Goal: Task Accomplishment & Management: Manage account settings

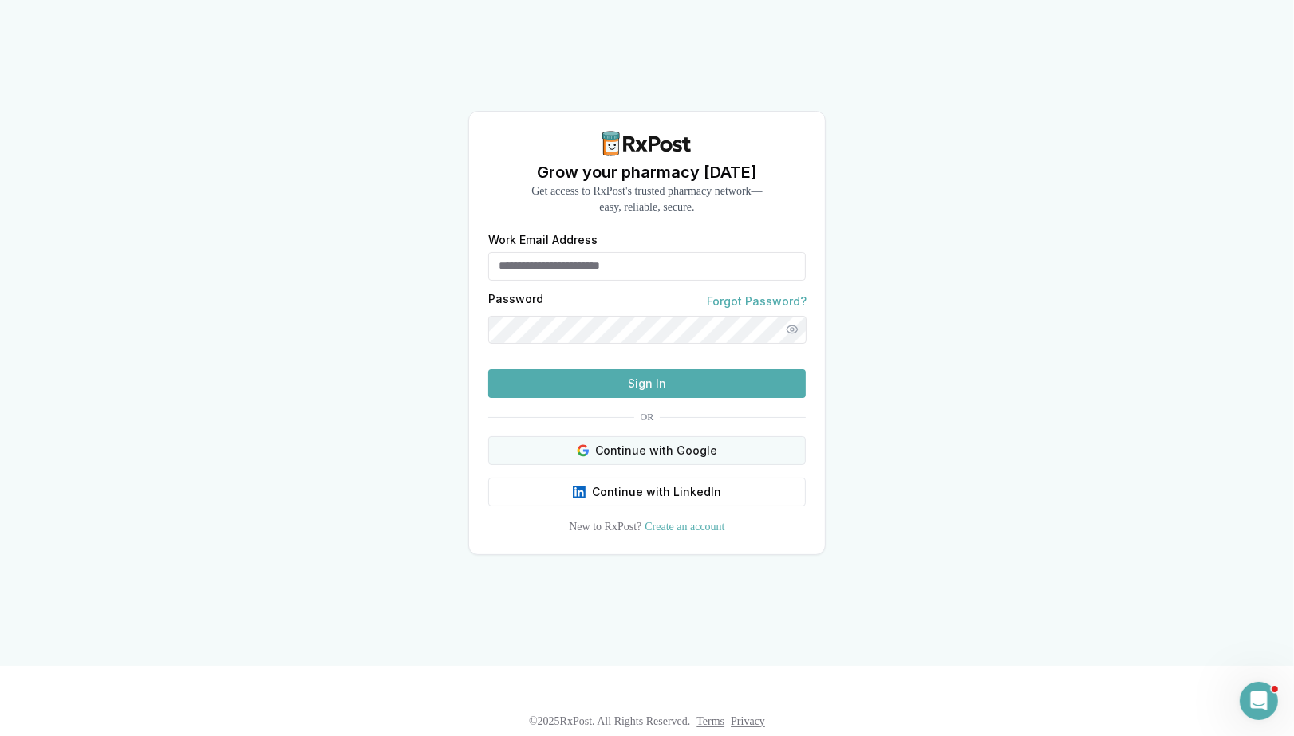
click at [636, 465] on button "Continue with Google" at bounding box center [646, 450] width 317 height 29
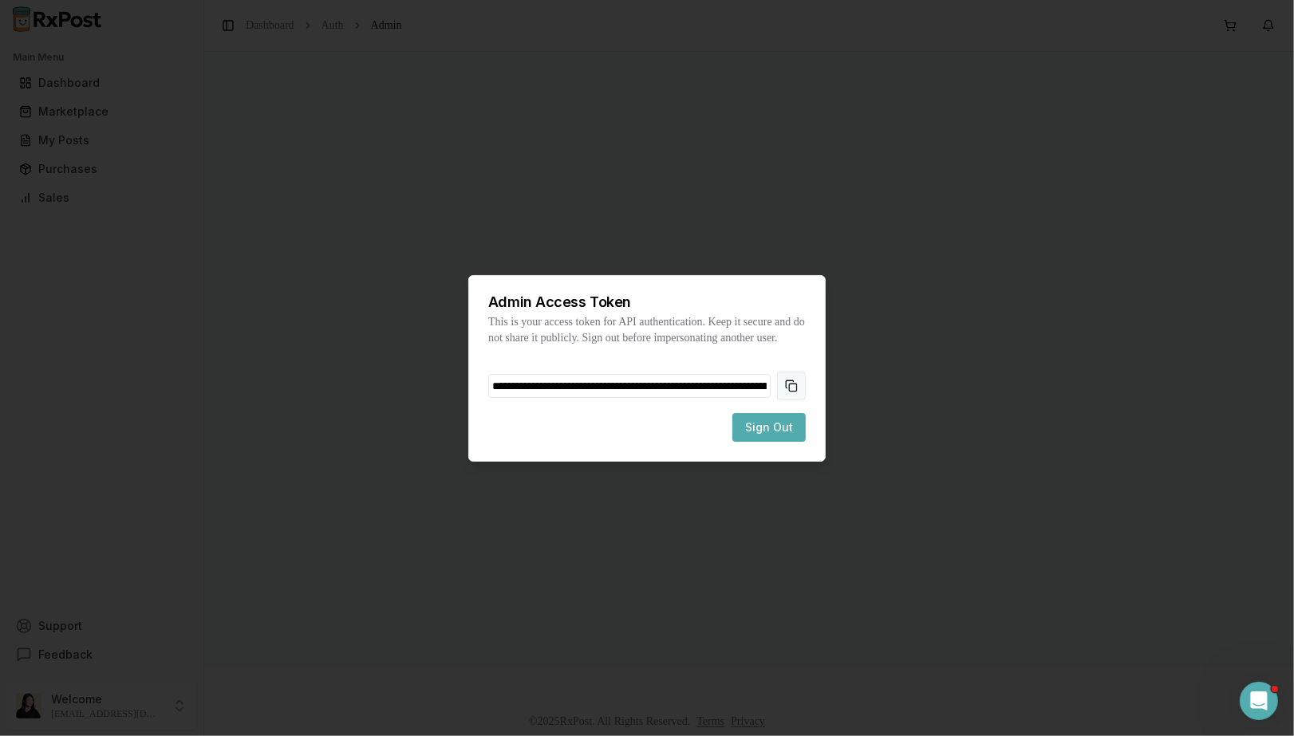
click at [791, 396] on button "Copy token to clipboard" at bounding box center [791, 386] width 29 height 29
click at [770, 435] on span "Sign Out" at bounding box center [769, 428] width 48 height 16
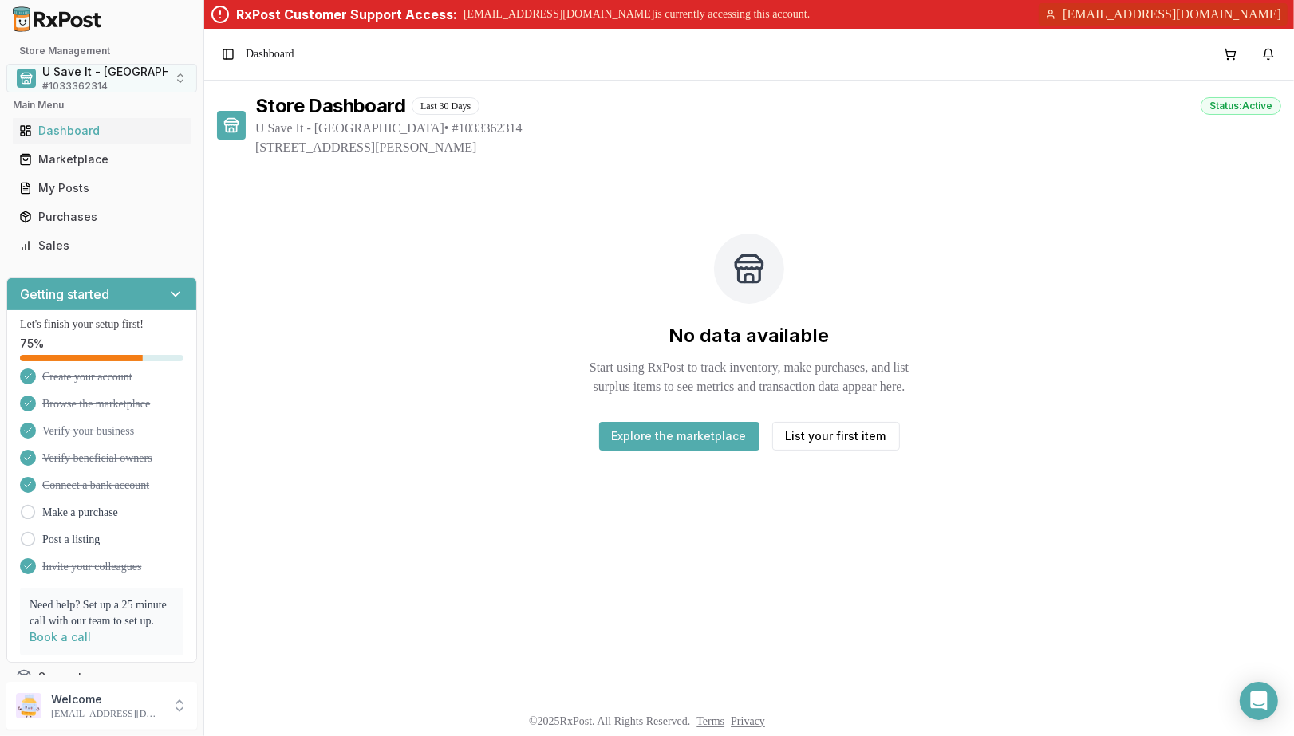
click at [124, 87] on div "U Save It - [GEOGRAPHIC_DATA] # 1033362314" at bounding box center [129, 78] width 175 height 29
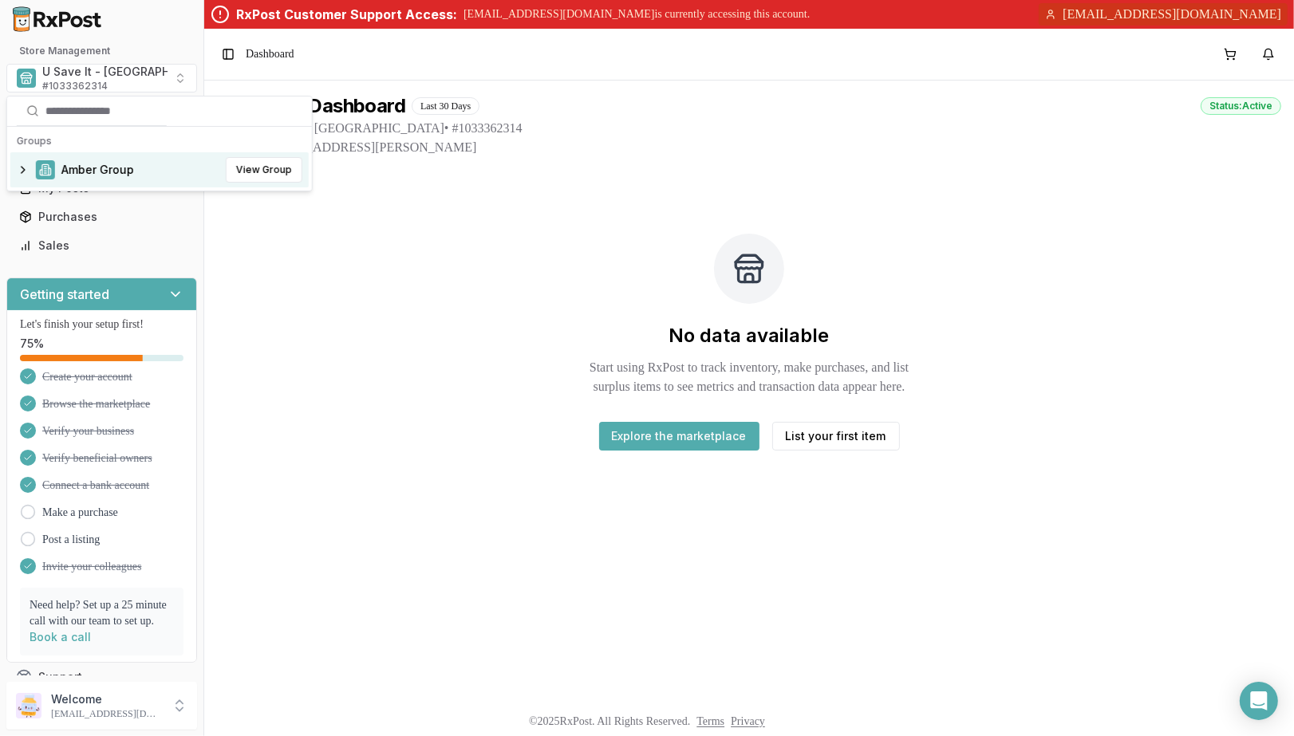
click at [89, 162] on span "Amber Group" at bounding box center [97, 170] width 73 height 16
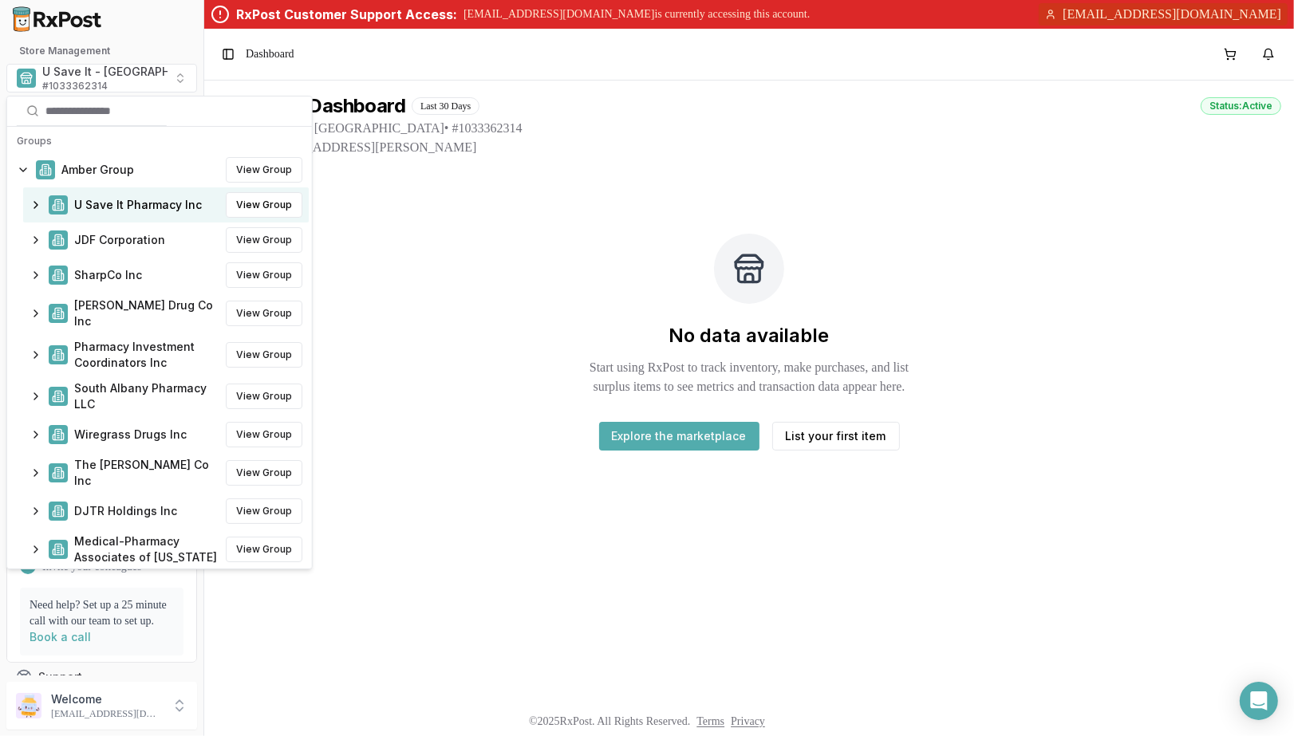
click at [126, 204] on span "U Save It Pharmacy Inc" at bounding box center [138, 205] width 128 height 16
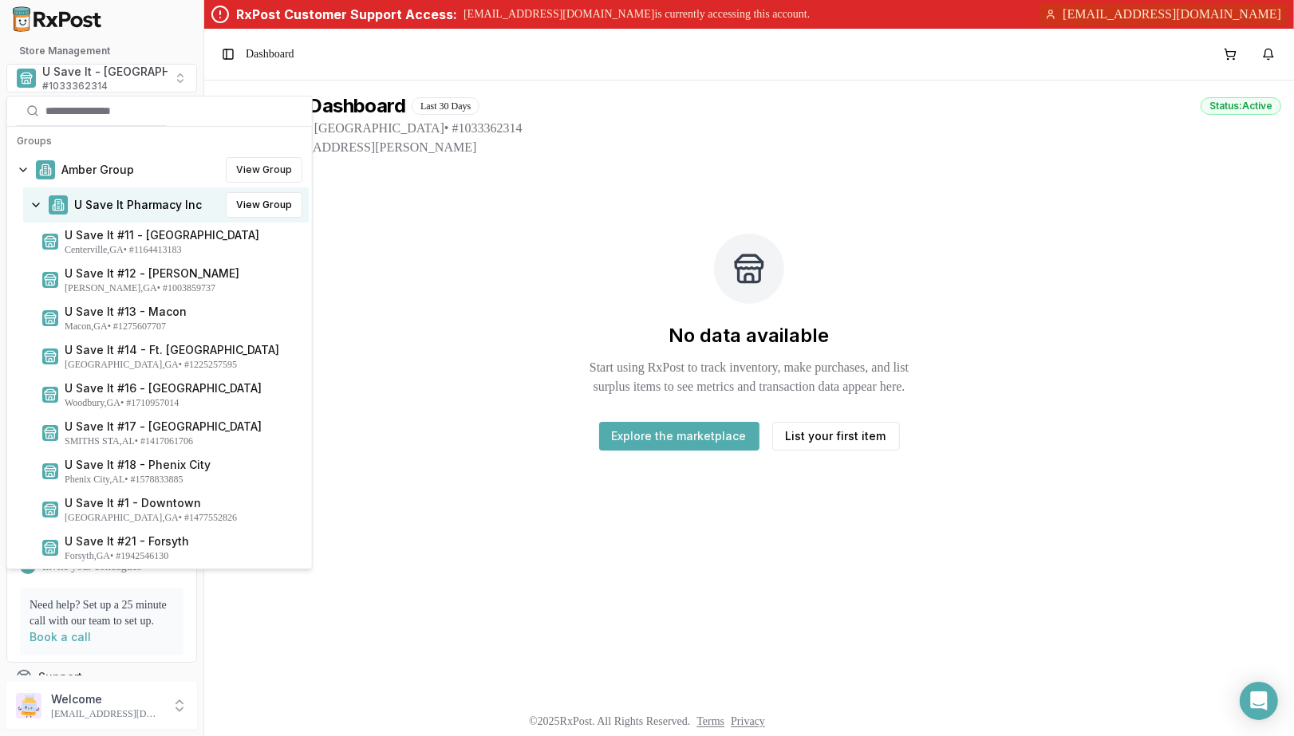
click at [126, 204] on span "U Save It Pharmacy Inc" at bounding box center [138, 205] width 128 height 16
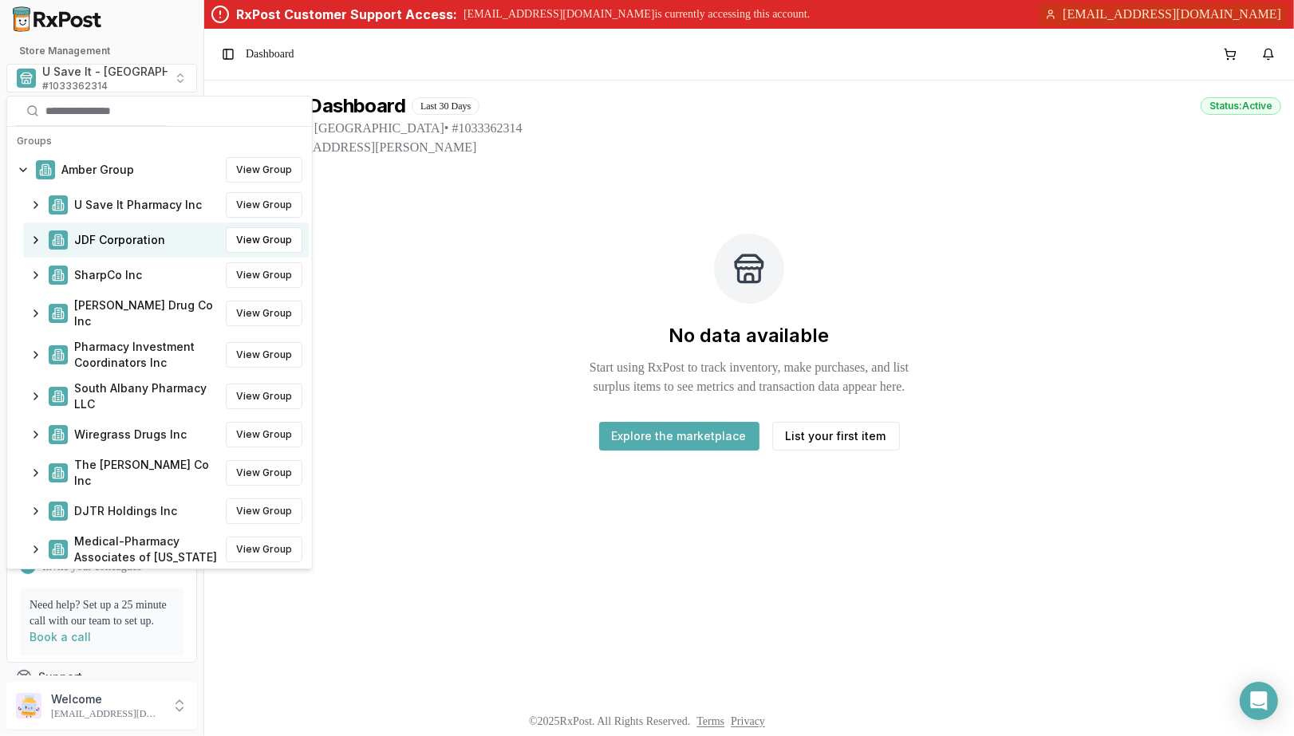
click at [119, 238] on span "JDF Corporation" at bounding box center [119, 240] width 91 height 16
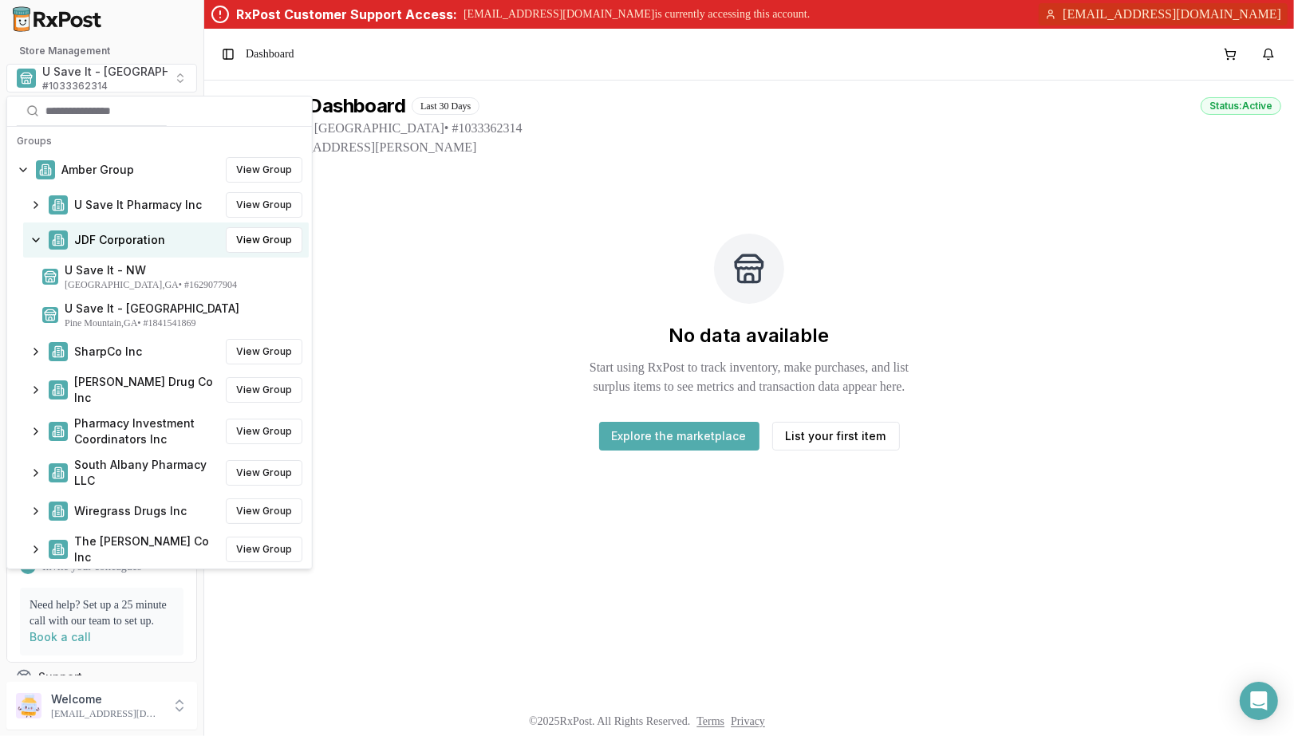
click at [119, 238] on span "JDF Corporation" at bounding box center [119, 240] width 91 height 16
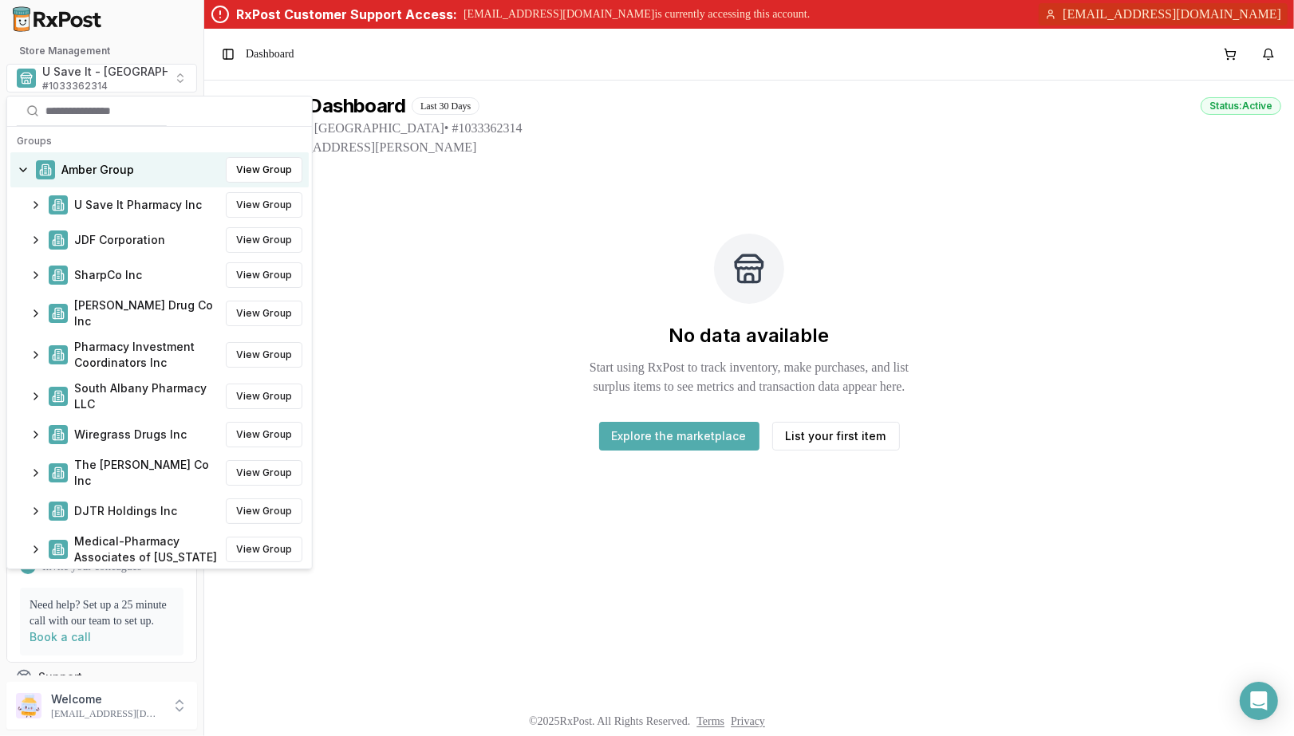
scroll to position [69, 0]
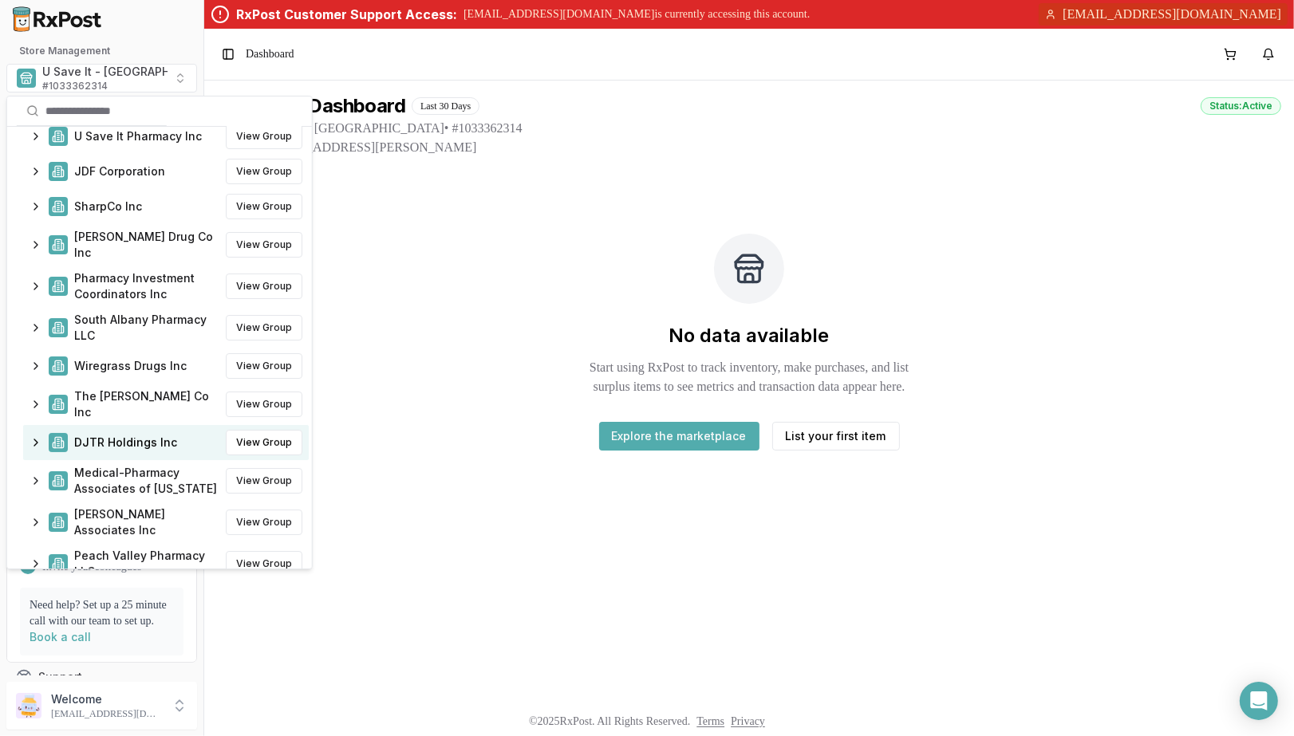
click at [132, 440] on div "DJTR Holdings Inc View Group" at bounding box center [166, 442] width 286 height 35
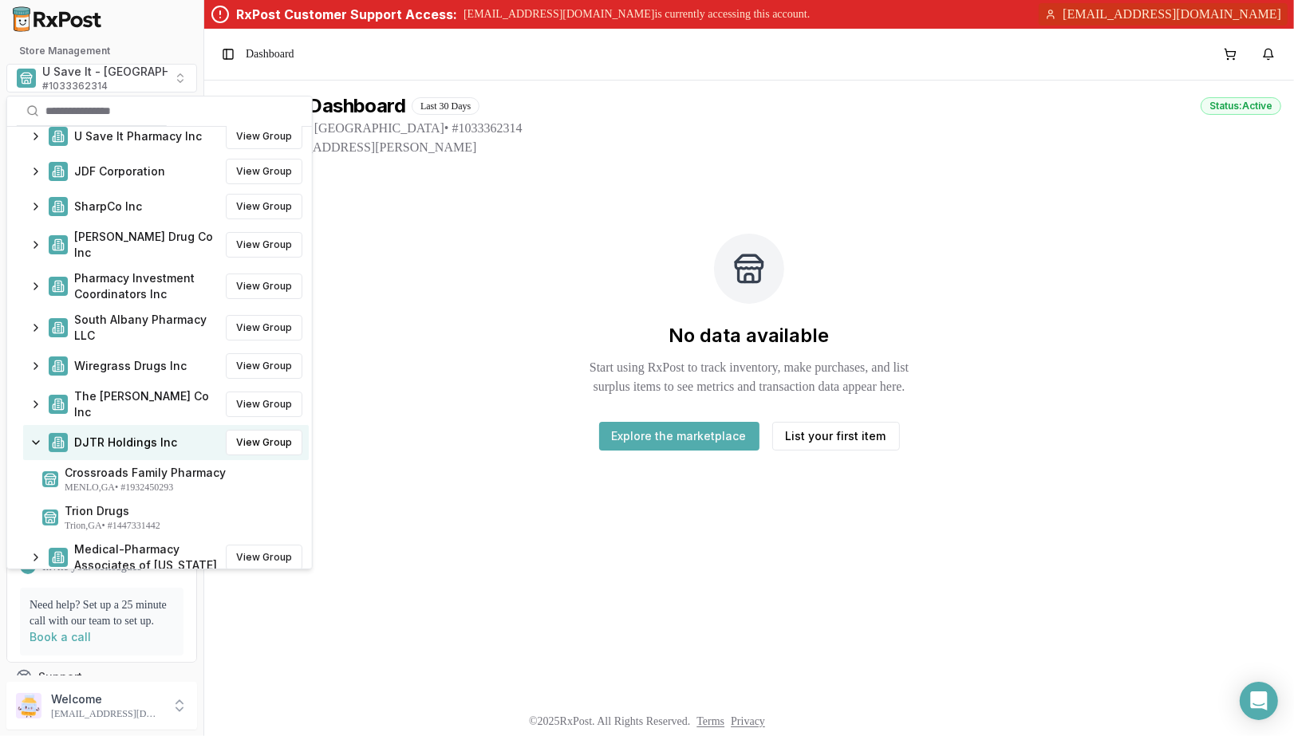
click at [132, 440] on div "DJTR Holdings Inc View Group" at bounding box center [166, 442] width 286 height 35
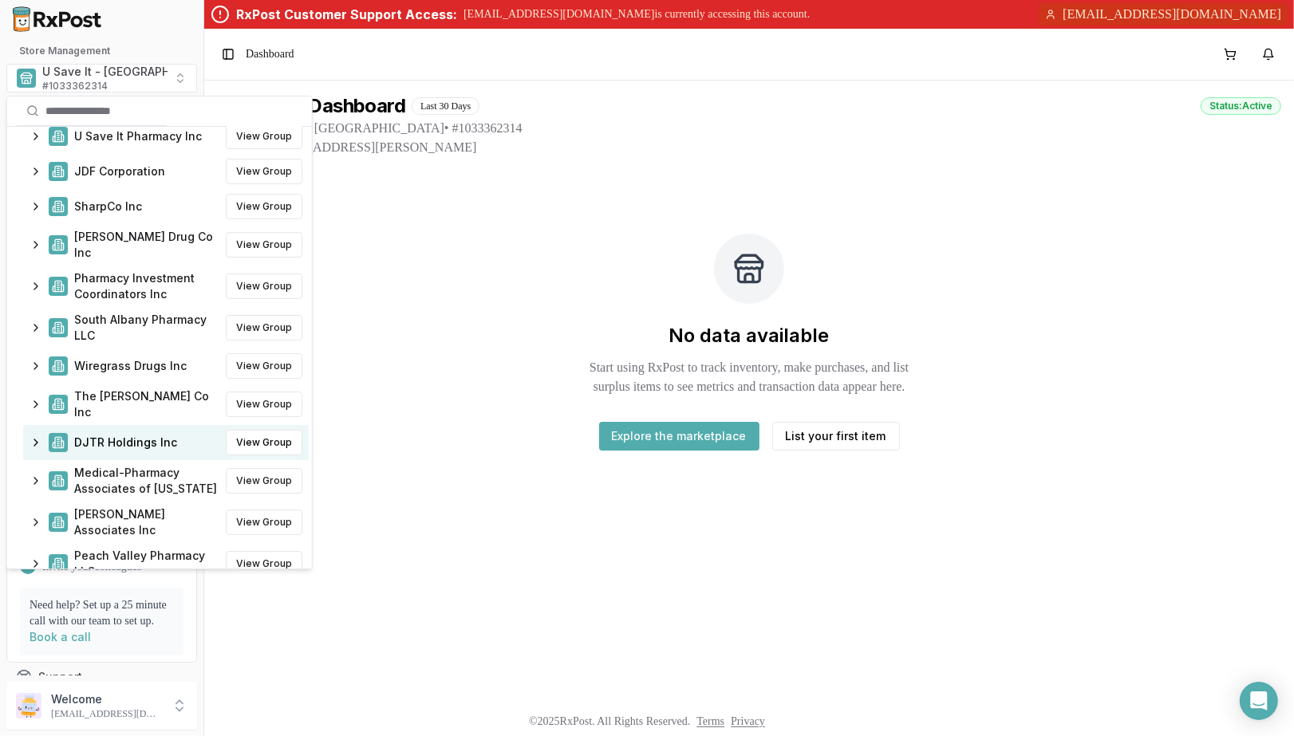
scroll to position [0, 0]
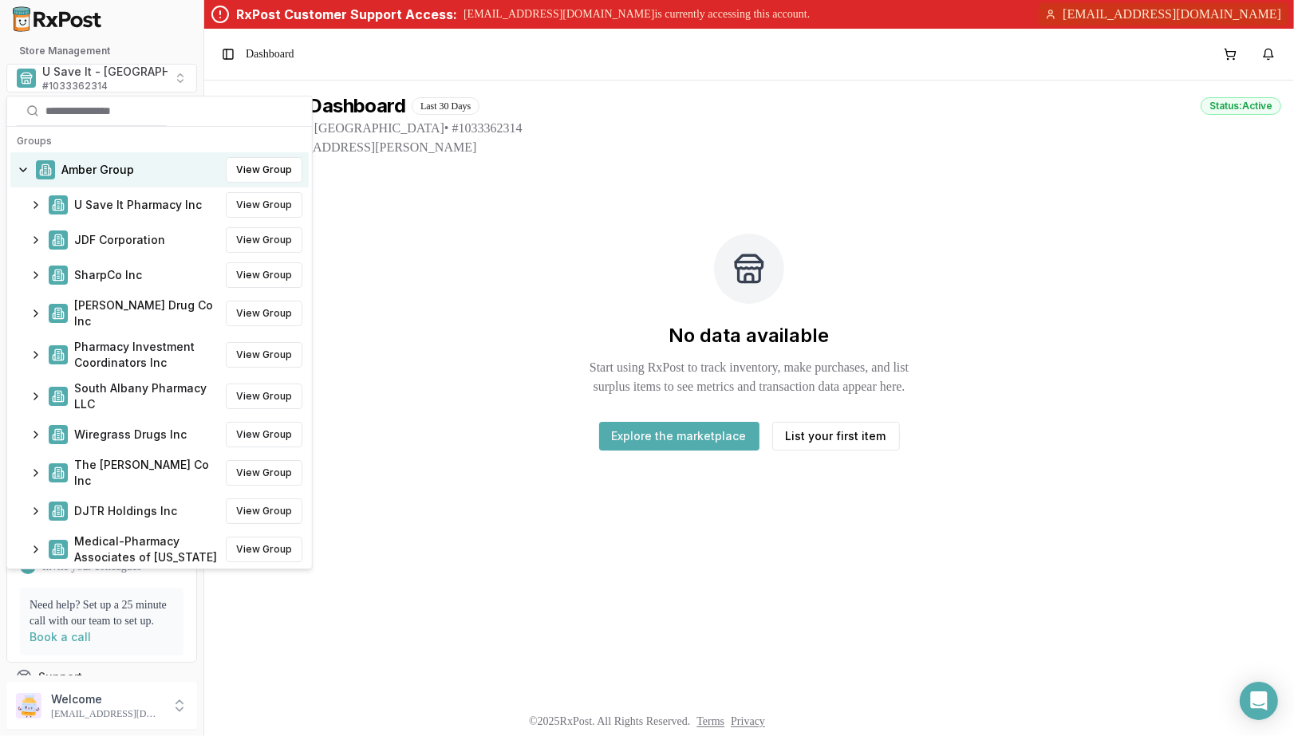
click at [139, 168] on div "Amber Group View Group" at bounding box center [159, 169] width 298 height 35
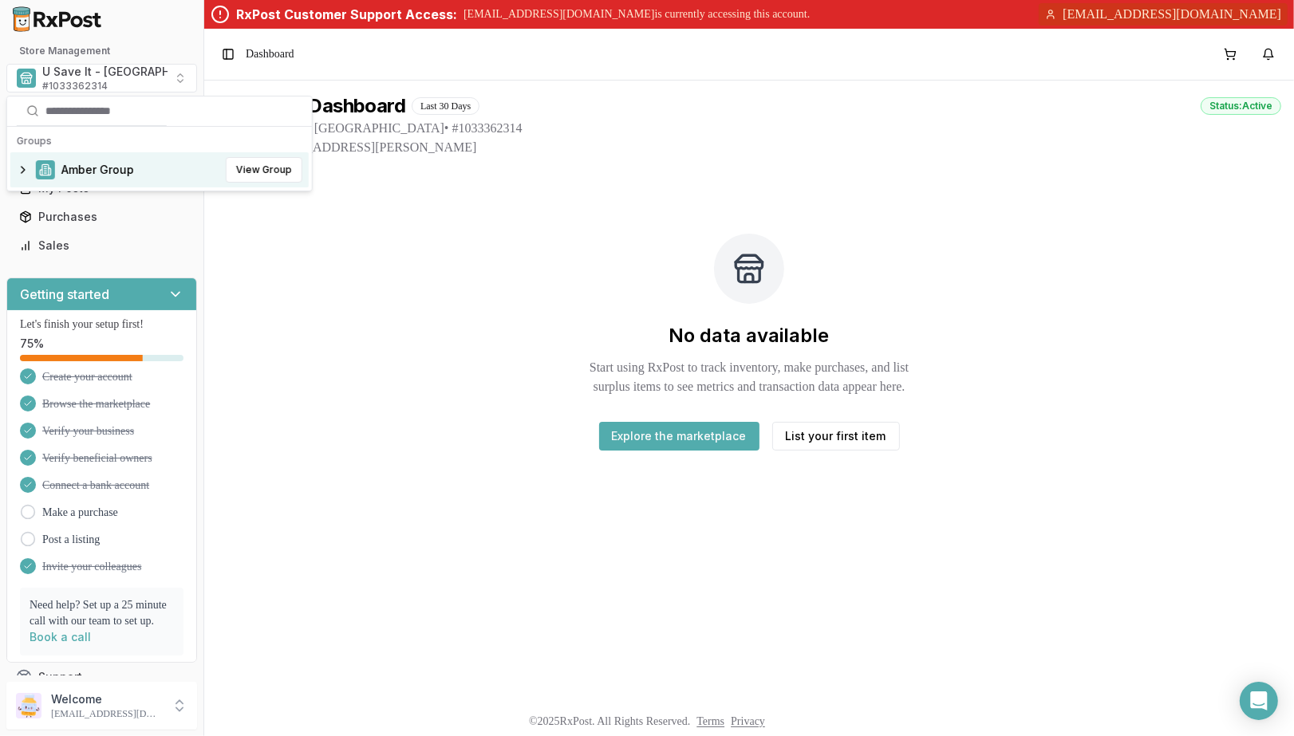
click at [139, 168] on div "Amber Group View Group" at bounding box center [159, 169] width 298 height 35
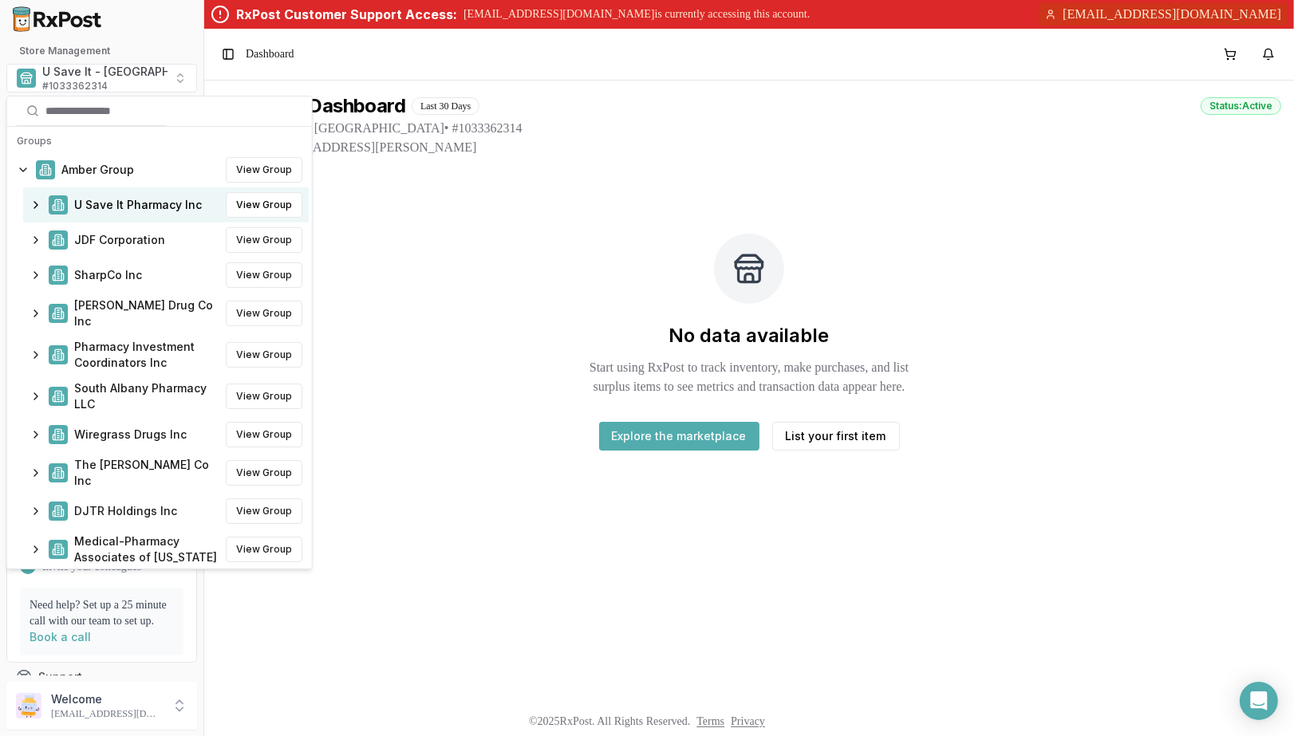
click at [133, 203] on span "U Save It Pharmacy Inc" at bounding box center [138, 205] width 128 height 16
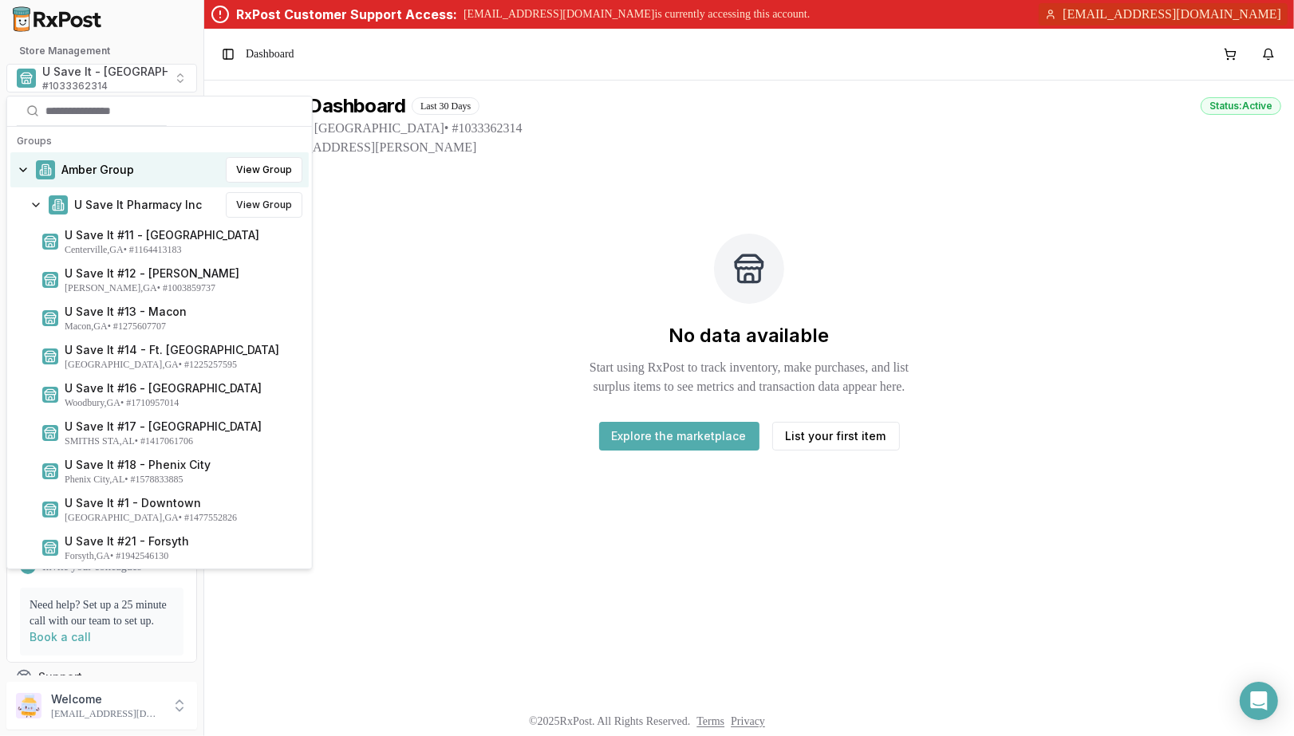
click at [515, 185] on div "No data available Start using RxPost to track inventory, make purchases, and li…" at bounding box center [749, 342] width 1064 height 319
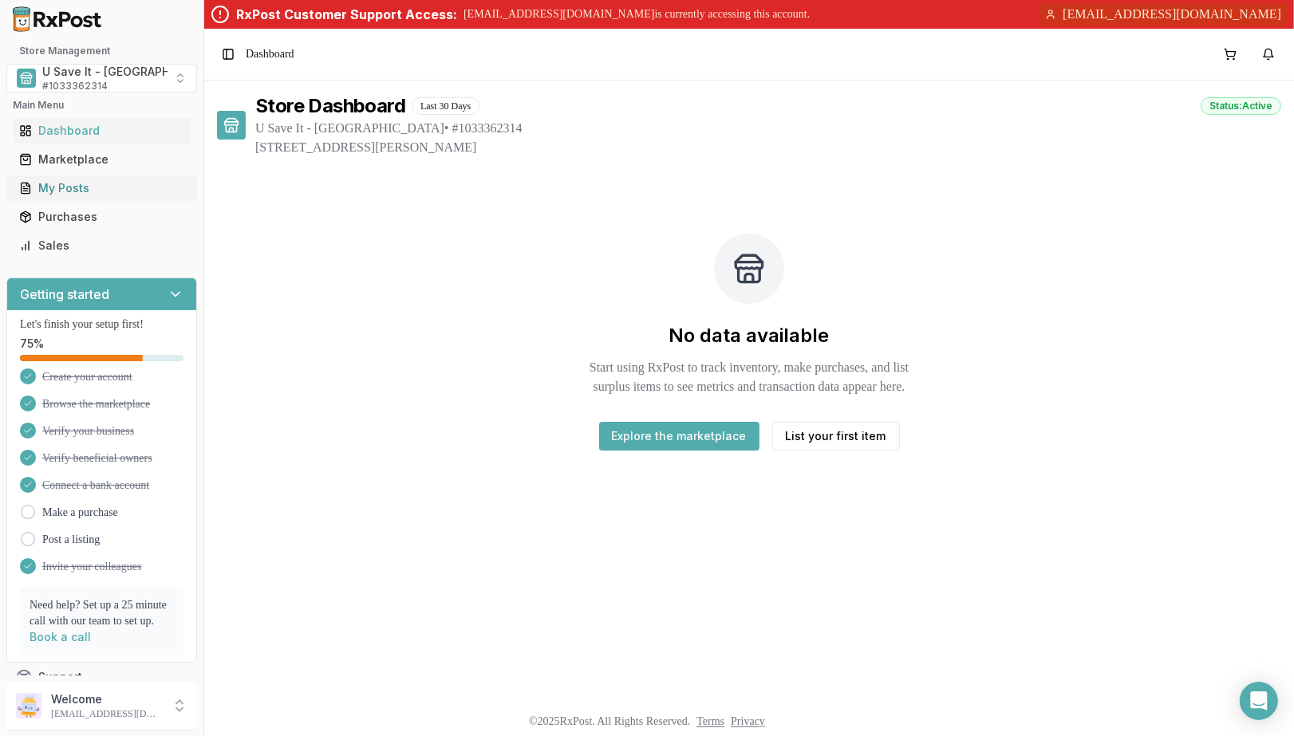
click at [127, 187] on div "My Posts" at bounding box center [101, 188] width 165 height 16
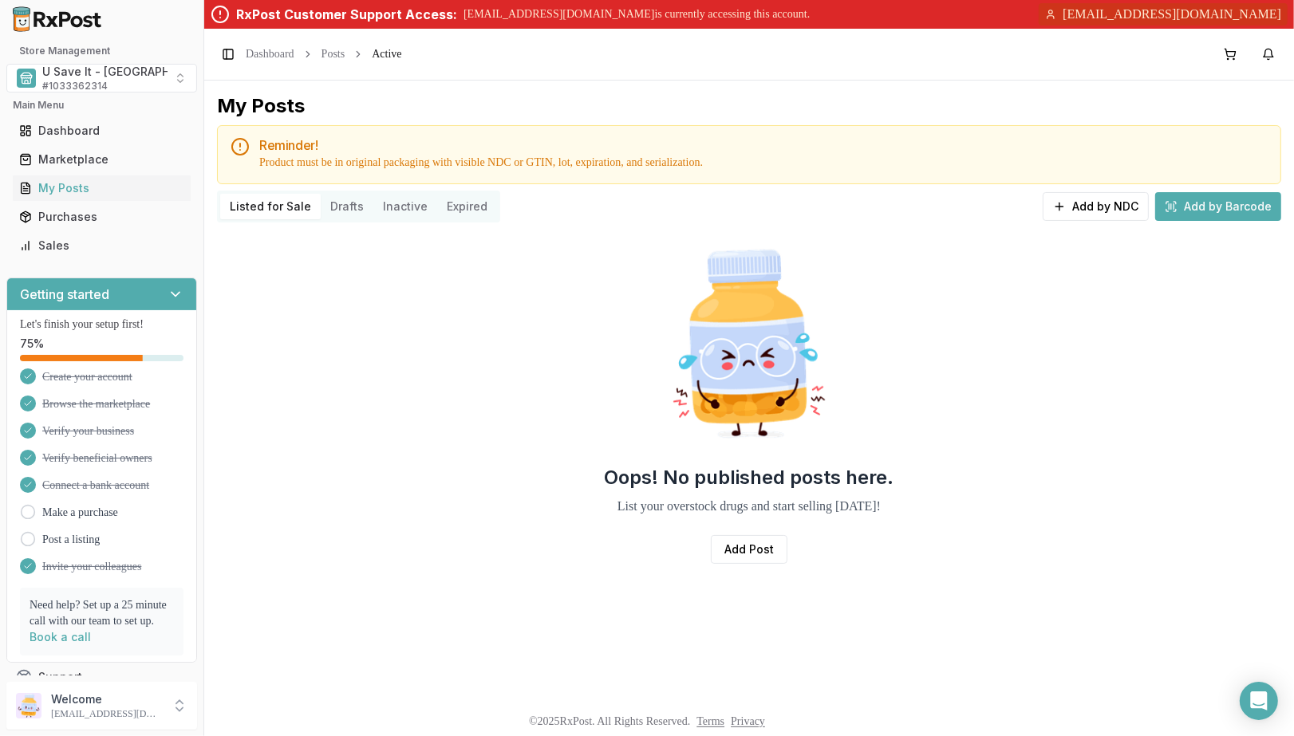
click at [336, 212] on button "Drafts" at bounding box center [347, 207] width 53 height 26
click at [761, 547] on link "Add Post" at bounding box center [749, 549] width 77 height 29
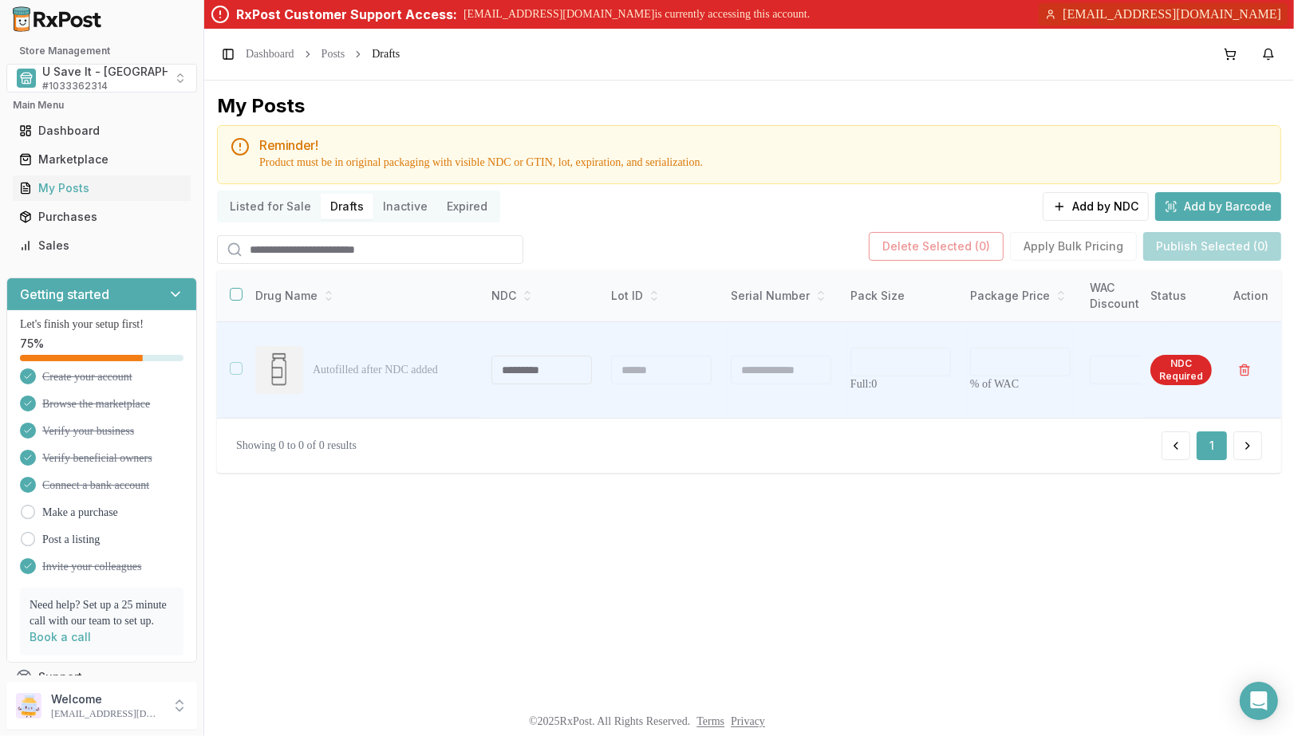
click at [814, 551] on div "My Posts Reminder! Product must be in original packaging with visible NDC or GT…" at bounding box center [748, 393] width 1089 height 624
click at [111, 82] on div "U Save It - [GEOGRAPHIC_DATA] # 1033362314" at bounding box center [129, 78] width 175 height 29
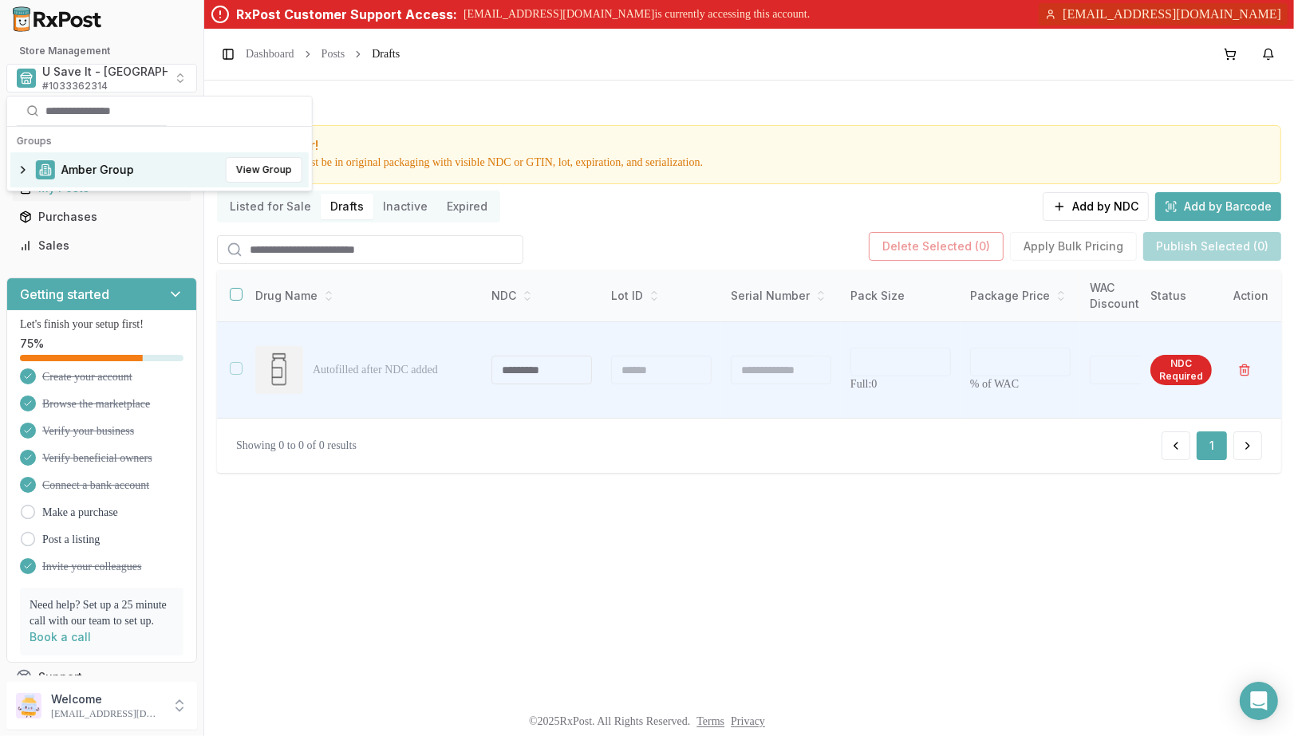
click at [87, 175] on span "Amber Group" at bounding box center [97, 170] width 73 height 16
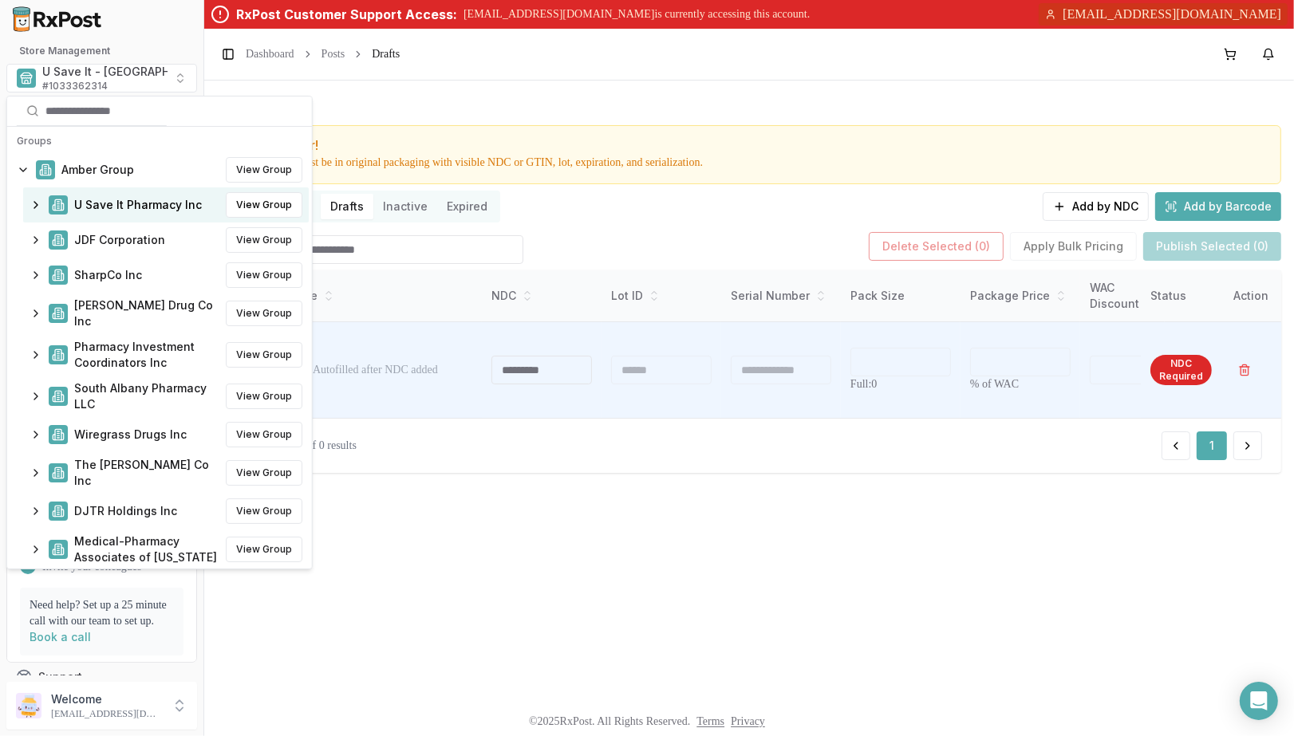
click at [92, 203] on span "U Save It Pharmacy Inc" at bounding box center [138, 205] width 128 height 16
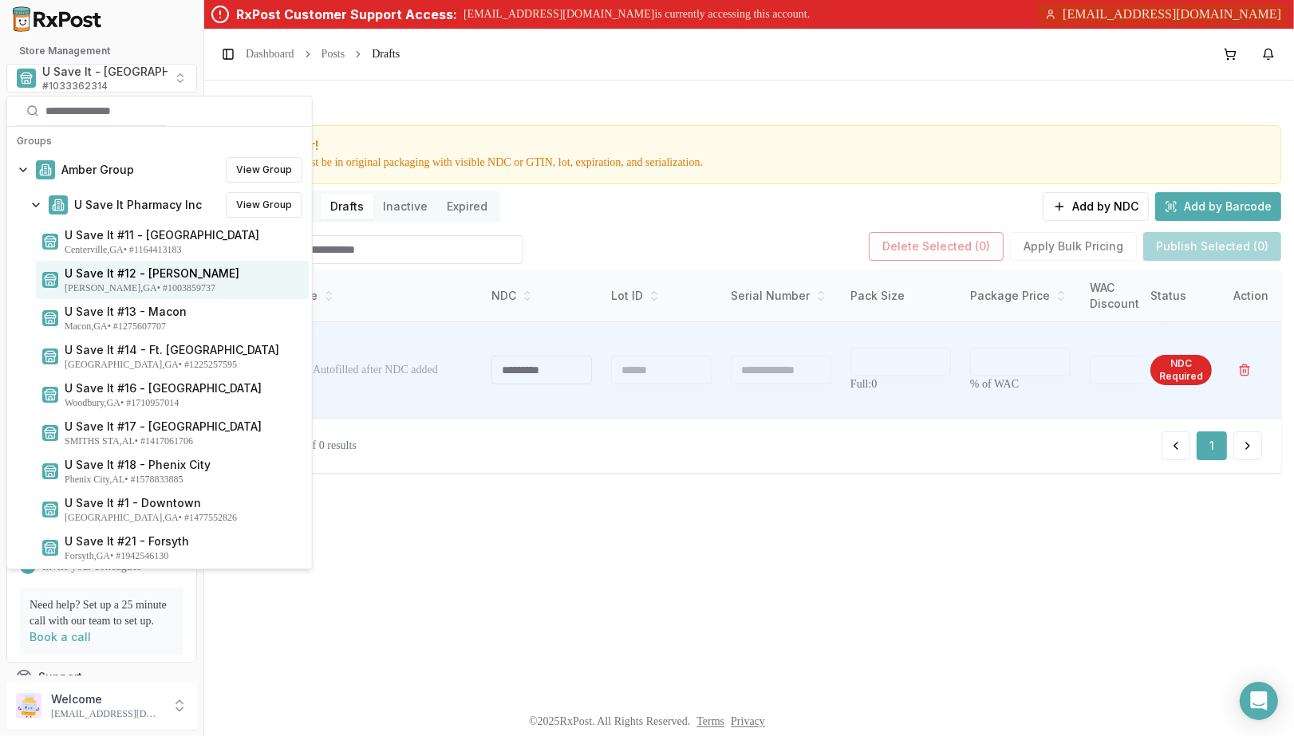
click at [547, 459] on div "Showing 0 to 0 of 0 results 1" at bounding box center [749, 445] width 1026 height 29
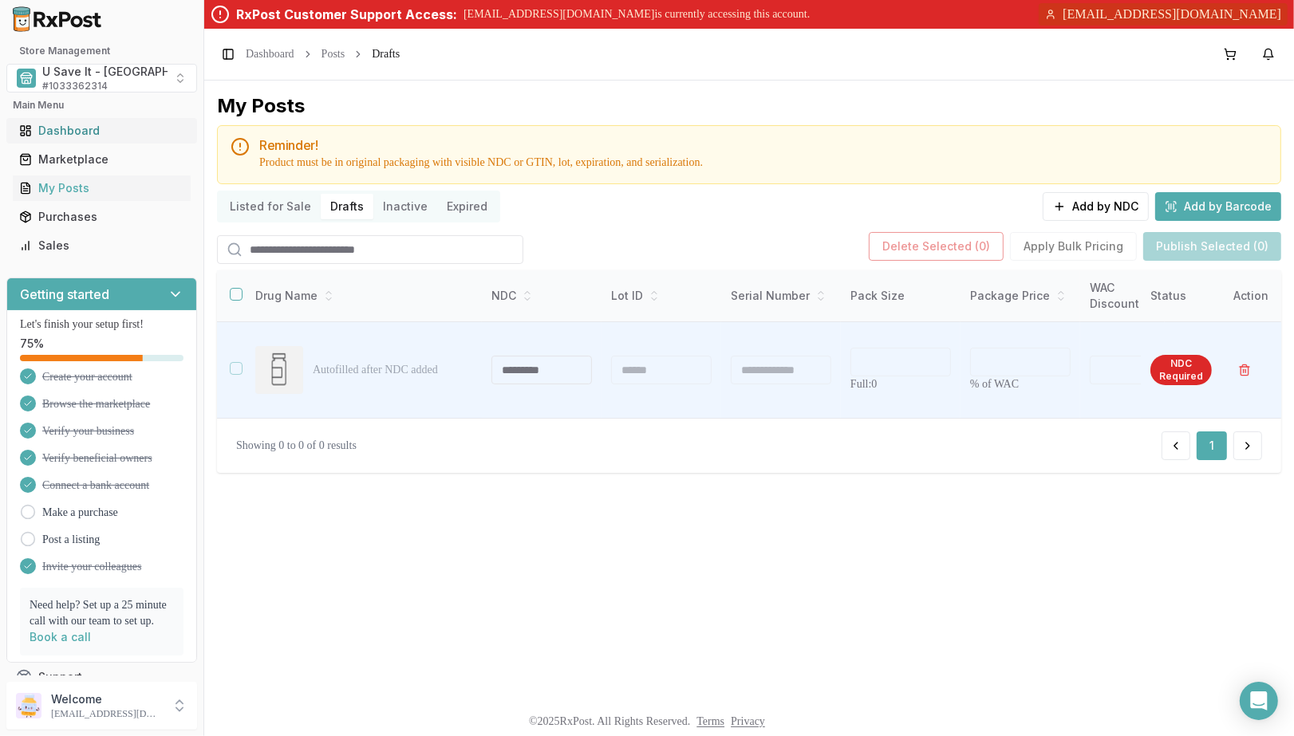
click at [118, 143] on link "Dashboard" at bounding box center [102, 130] width 178 height 29
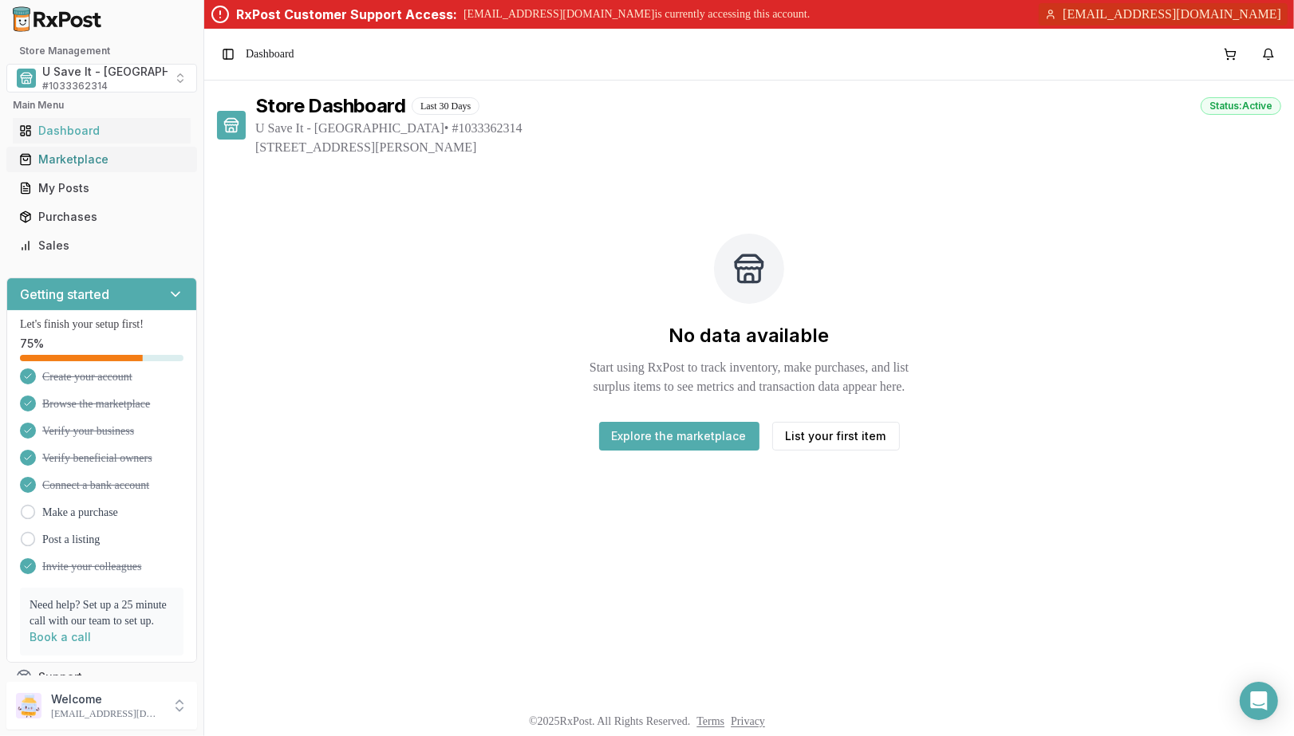
click at [92, 160] on div "Marketplace" at bounding box center [101, 160] width 165 height 16
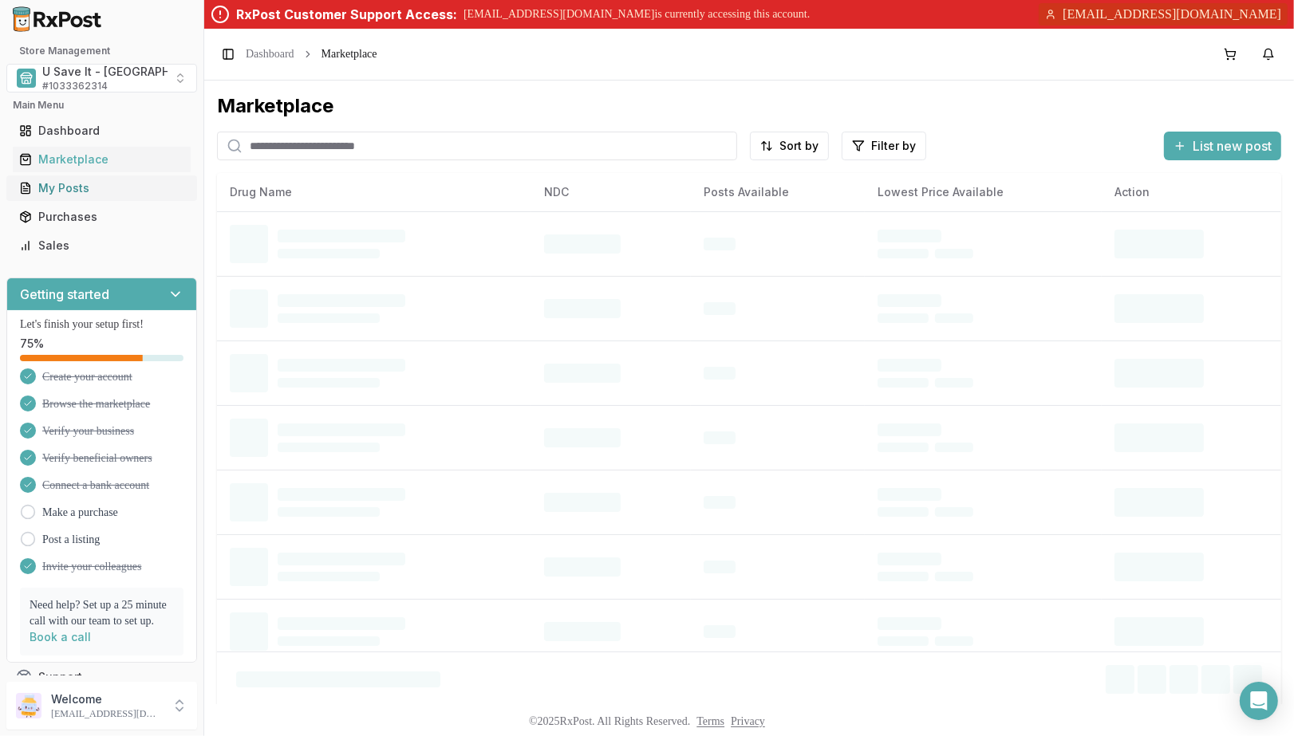
click at [92, 190] on div "My Posts" at bounding box center [101, 188] width 165 height 16
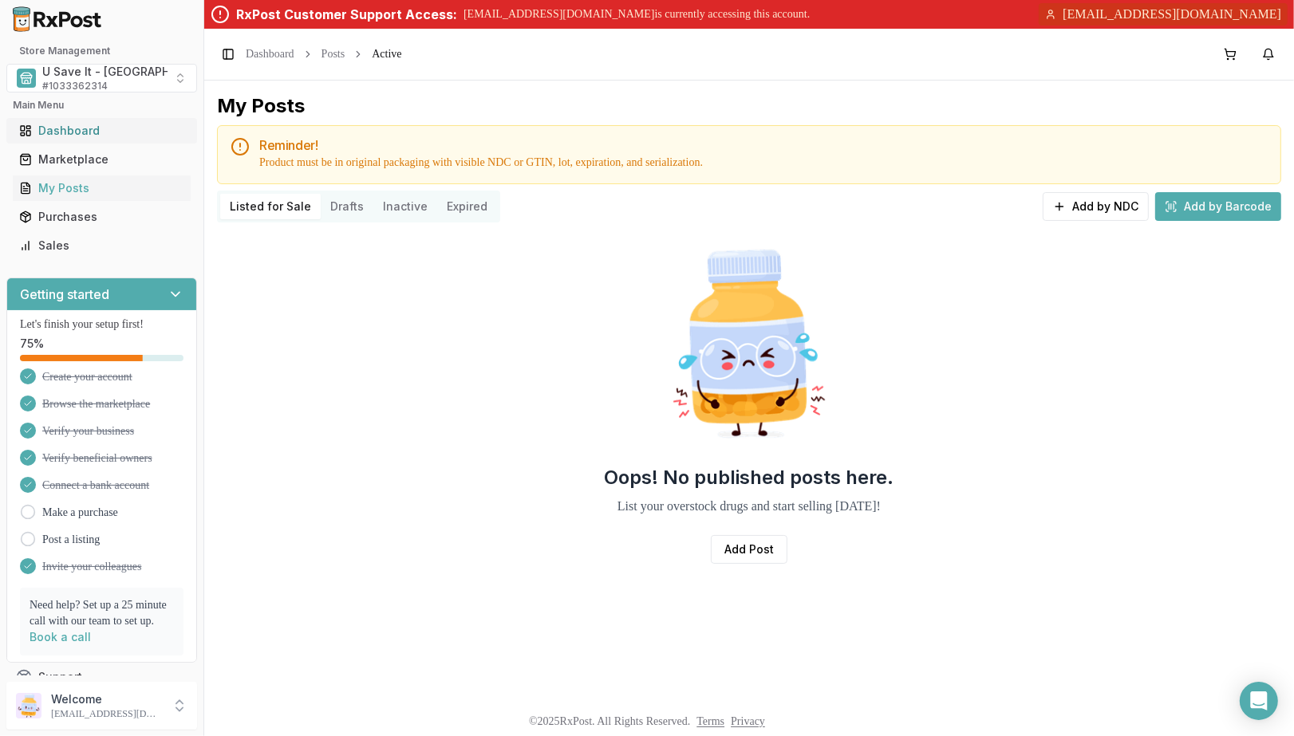
click at [90, 124] on div "Dashboard" at bounding box center [101, 131] width 165 height 16
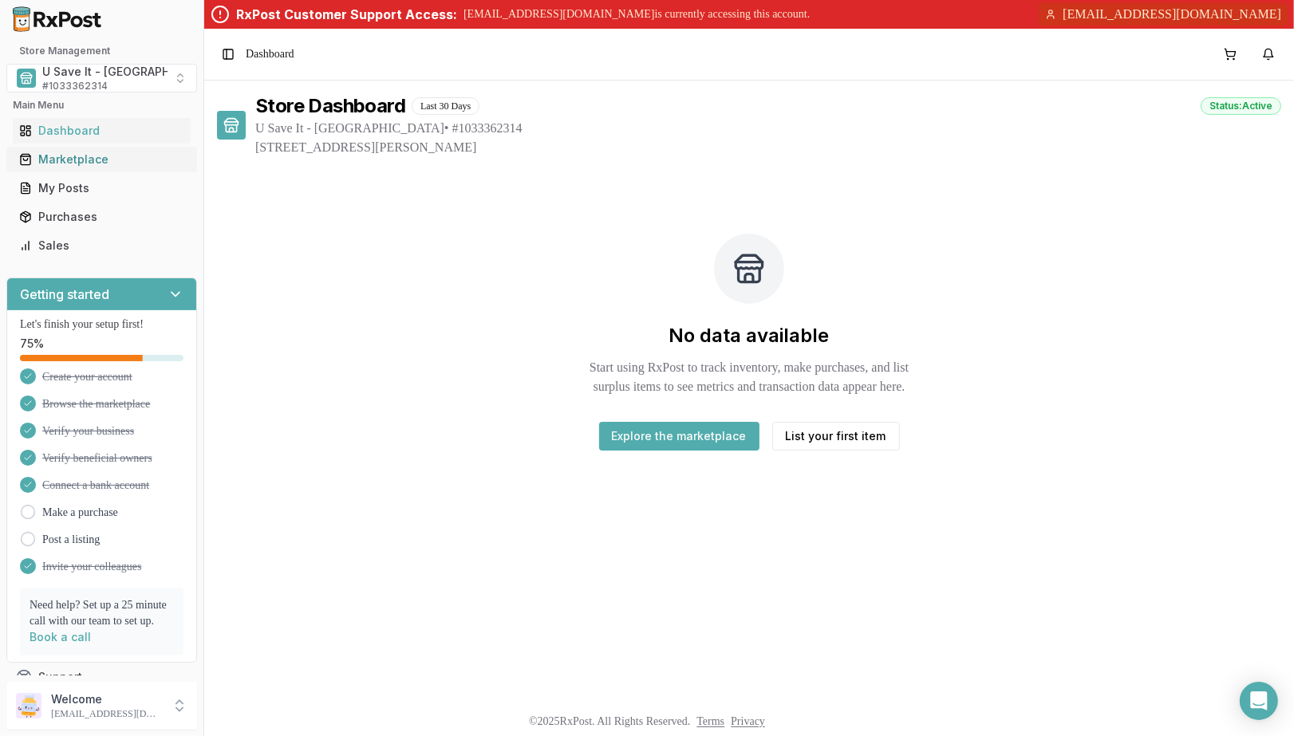
click at [89, 169] on link "Marketplace" at bounding box center [102, 159] width 178 height 29
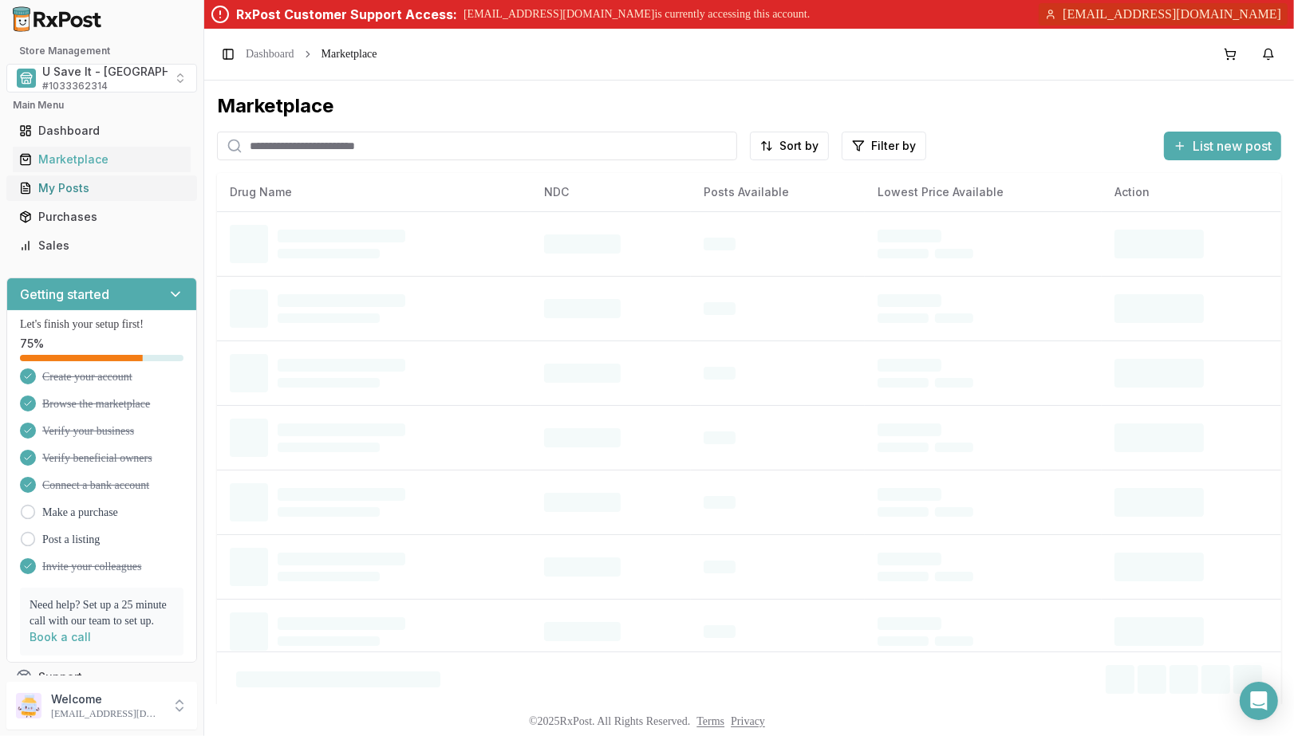
click at [82, 191] on div "My Posts" at bounding box center [101, 188] width 165 height 16
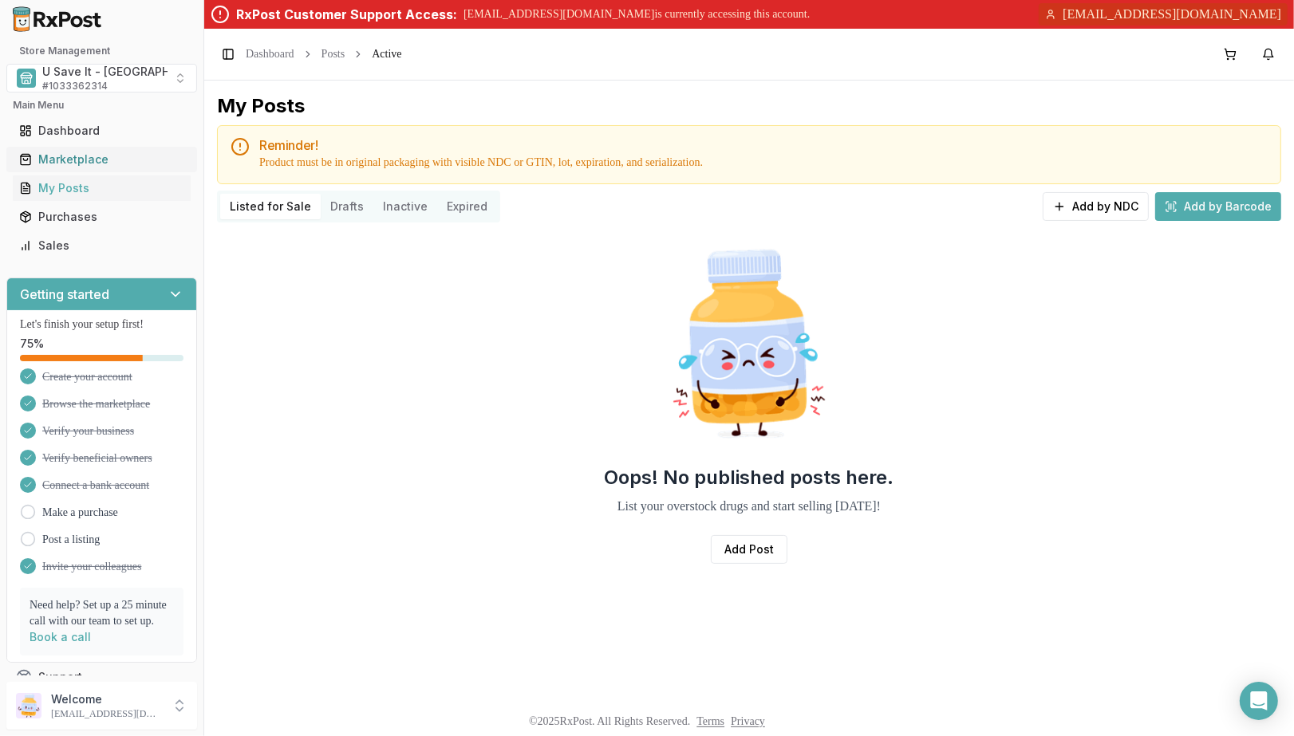
click at [97, 170] on link "Marketplace" at bounding box center [102, 159] width 178 height 29
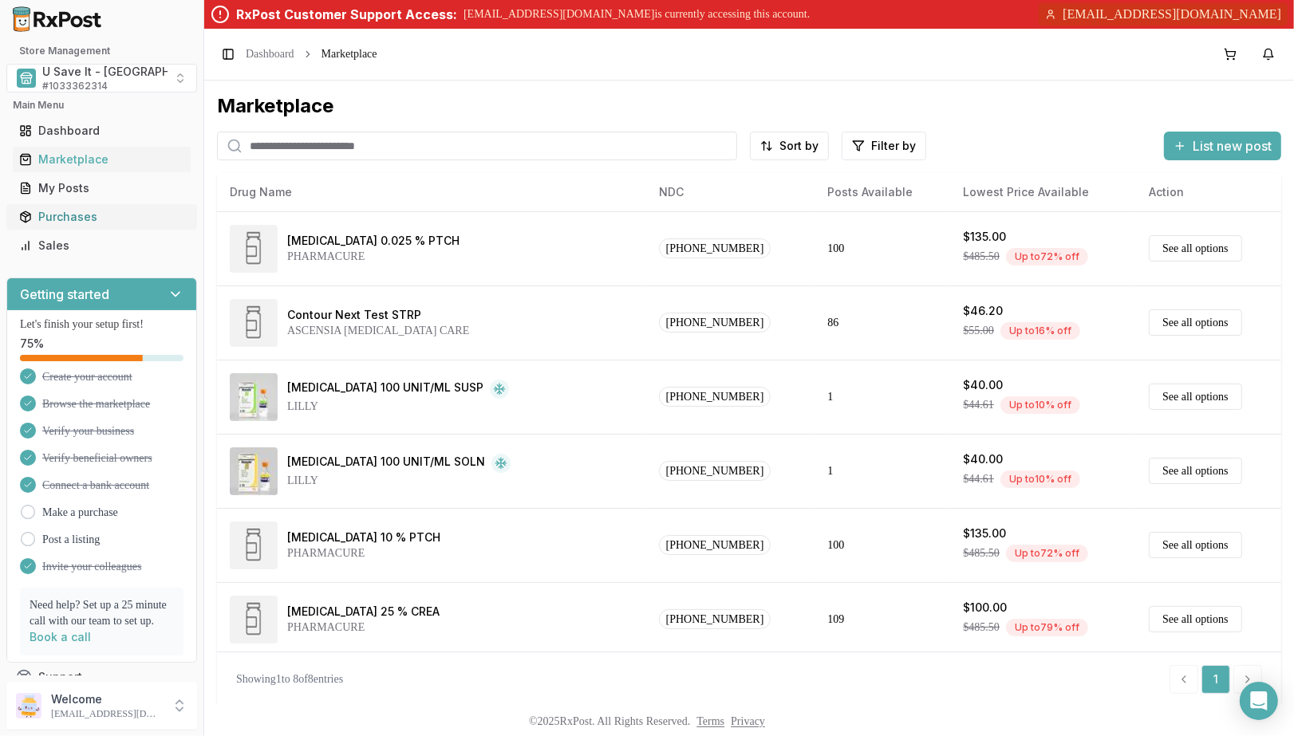
click at [85, 218] on div "Purchases" at bounding box center [101, 217] width 165 height 16
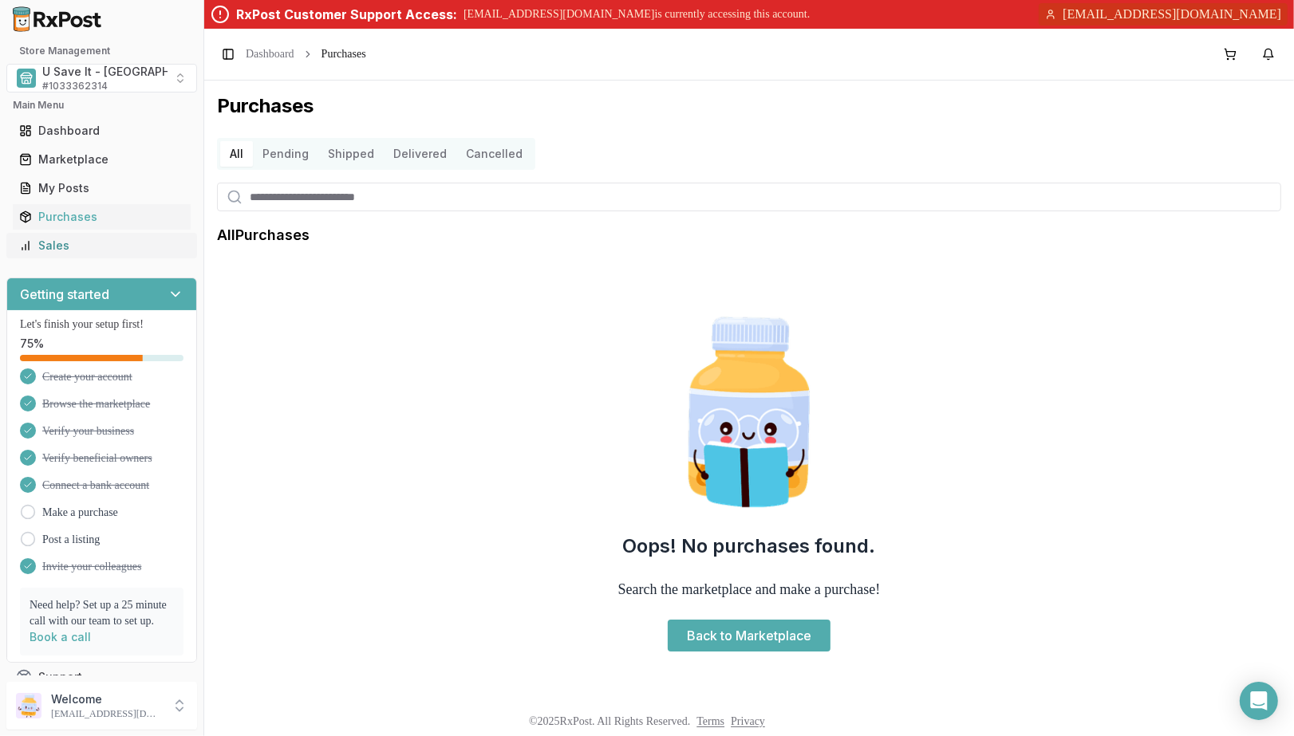
click at [120, 242] on div "Sales" at bounding box center [101, 246] width 165 height 16
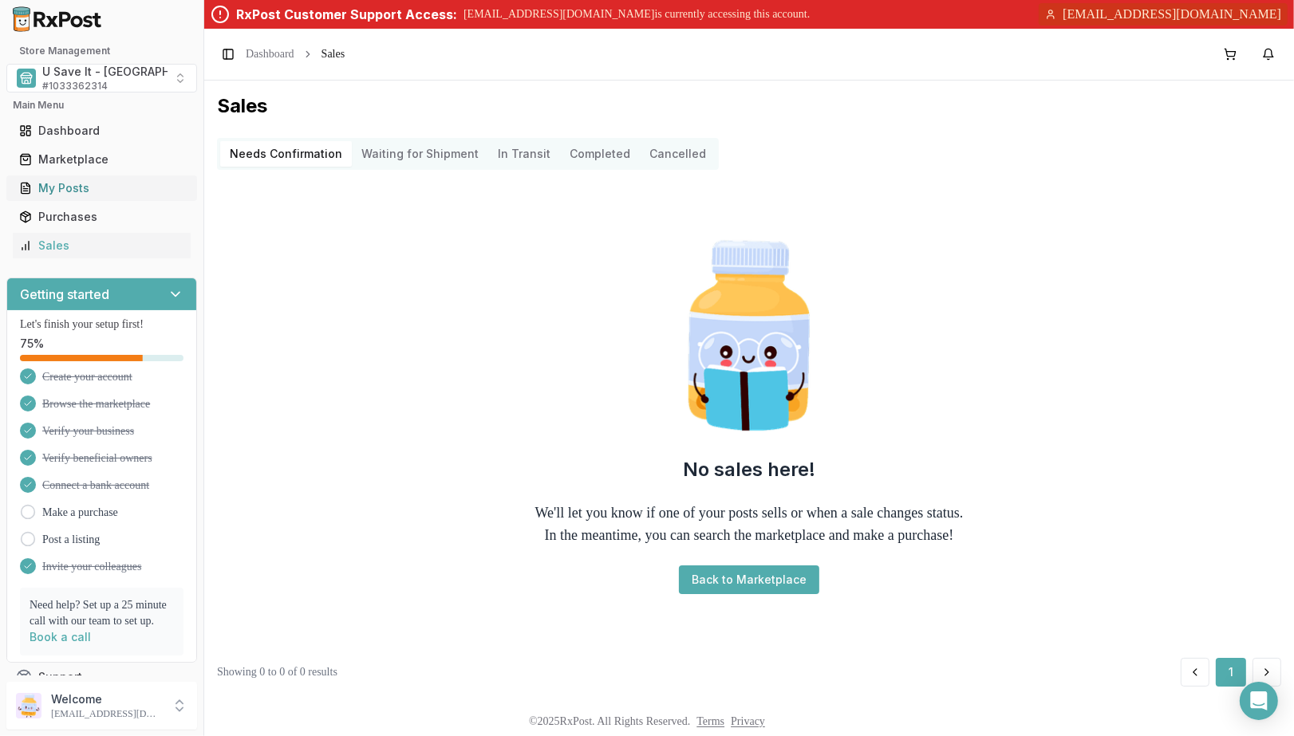
click at [110, 183] on div "My Posts" at bounding box center [101, 188] width 165 height 16
